Goal: Transaction & Acquisition: Purchase product/service

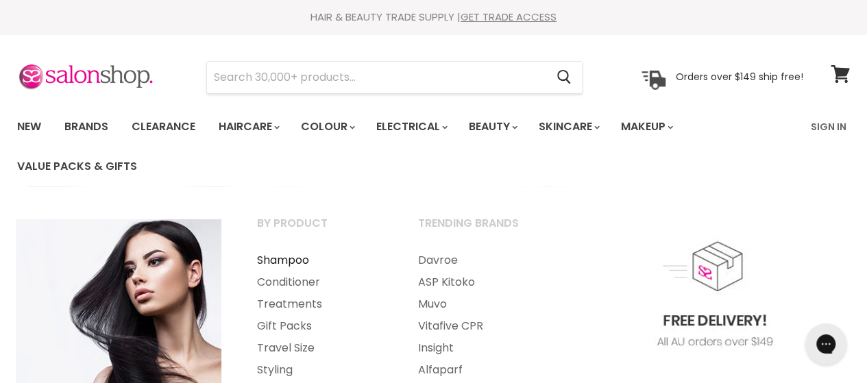
drag, startPoint x: 316, startPoint y: 219, endPoint x: 328, endPoint y: 258, distance: 40.8
click at [328, 258] on ul "By Product Shampoo Conditioner Treatments" at bounding box center [433, 363] width 869 height 327
click at [293, 254] on link "Shampoo" at bounding box center [319, 260] width 158 height 22
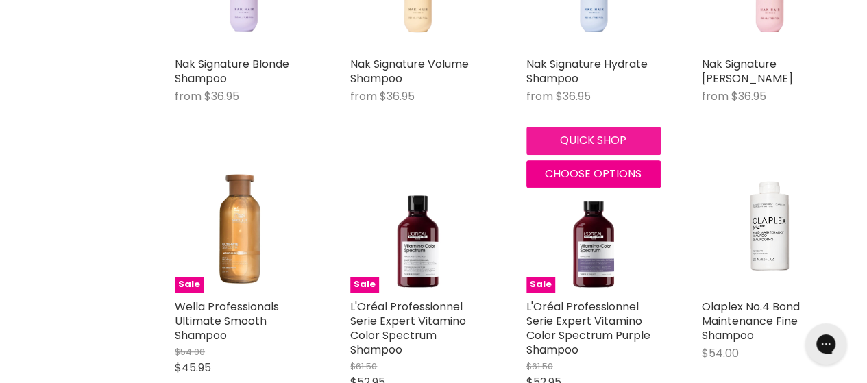
scroll to position [2809, 0]
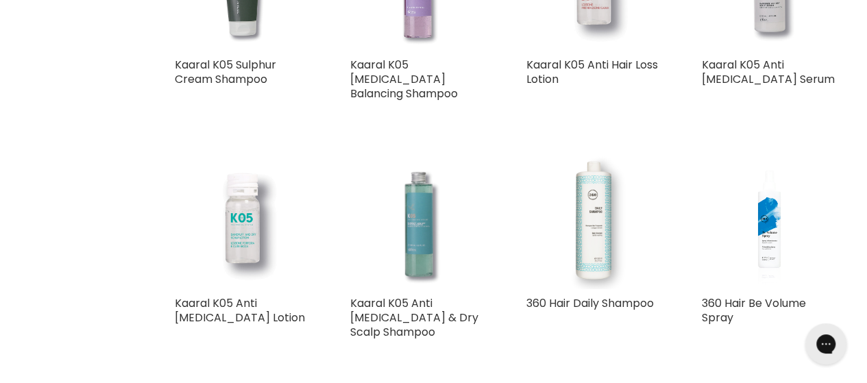
scroll to position [5687, 0]
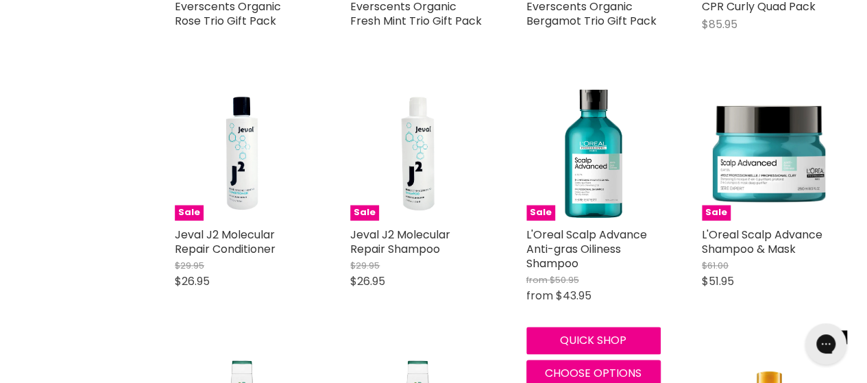
scroll to position [8565, 0]
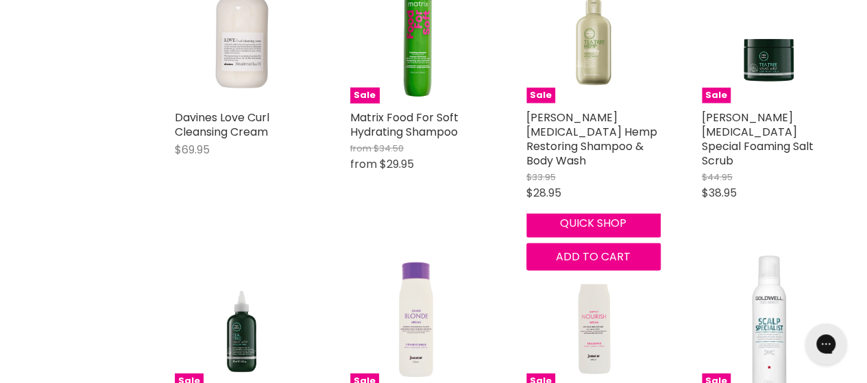
scroll to position [12127, 0]
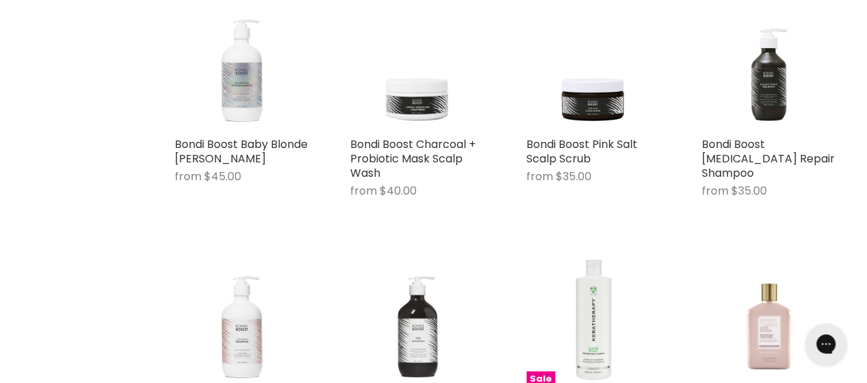
scroll to position [15485, 0]
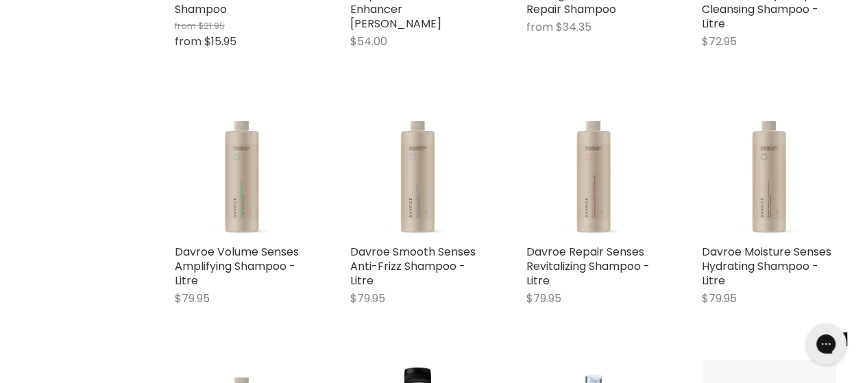
scroll to position [18431, 0]
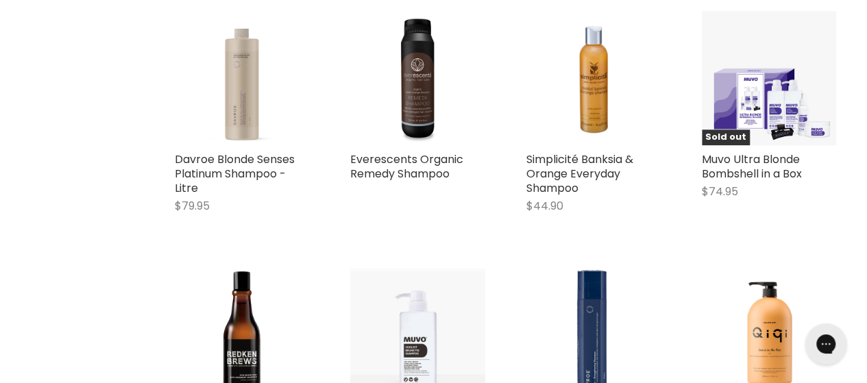
scroll to position [19116, 0]
